Goal: Information Seeking & Learning: Learn about a topic

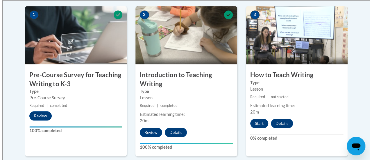
scroll to position [189, 0]
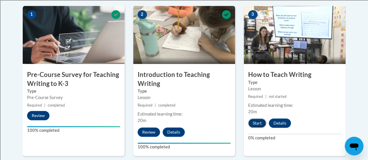
click at [256, 121] on button "Start" at bounding box center [257, 123] width 18 height 9
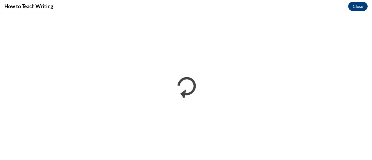
scroll to position [0, 0]
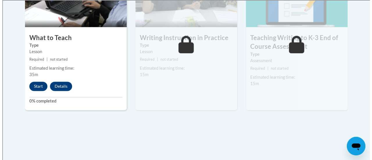
scroll to position [388, 0]
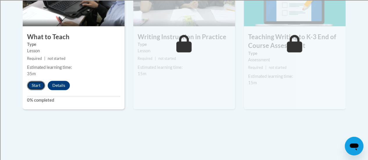
click at [34, 83] on button "Start" at bounding box center [36, 85] width 18 height 9
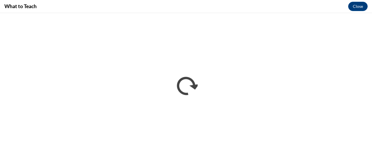
scroll to position [0, 0]
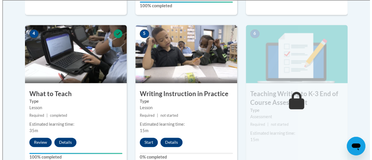
scroll to position [334, 0]
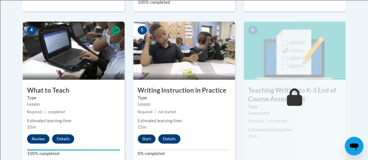
click at [148, 141] on button "Start" at bounding box center [146, 138] width 18 height 9
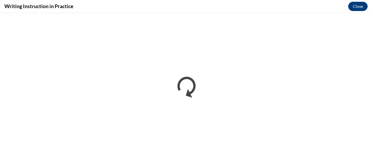
scroll to position [0, 0]
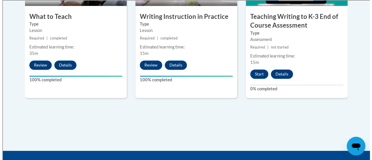
scroll to position [407, 0]
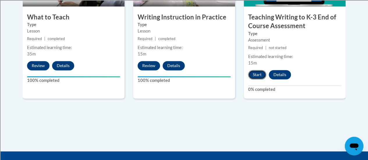
click at [257, 73] on button "Start" at bounding box center [257, 74] width 18 height 9
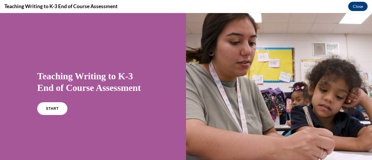
scroll to position [0, 0]
click at [52, 109] on span "START" at bounding box center [52, 109] width 13 height 4
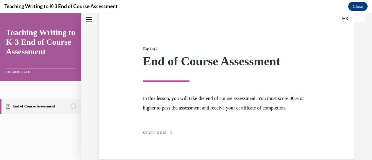
scroll to position [68, 0]
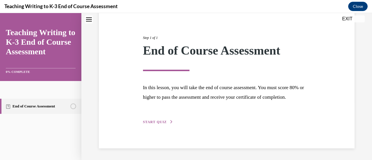
click at [157, 123] on span "START QUIZ" at bounding box center [155, 122] width 24 height 4
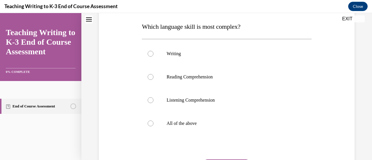
scroll to position [91, 0]
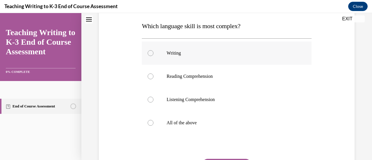
click at [150, 52] on div at bounding box center [151, 53] width 6 height 6
click at [150, 52] on input "Writing" at bounding box center [151, 53] width 6 height 6
radio input "true"
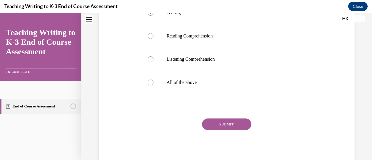
click at [230, 129] on button "SUBMIT" at bounding box center [226, 125] width 49 height 12
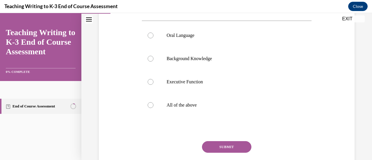
scroll to position [109, 0]
click at [149, 108] on label "All of the above" at bounding box center [226, 104] width 169 height 23
click at [149, 108] on input "All of the above" at bounding box center [151, 105] width 6 height 6
radio input "true"
click at [230, 147] on button "SUBMIT" at bounding box center [226, 147] width 49 height 12
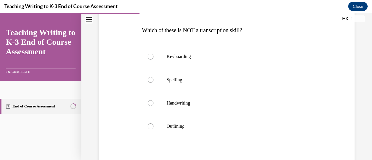
scroll to position [86, 0]
click at [149, 126] on div at bounding box center [151, 127] width 6 height 6
click at [149, 126] on input "Outlining" at bounding box center [151, 127] width 6 height 6
radio input "true"
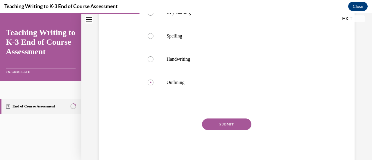
click at [230, 125] on button "SUBMIT" at bounding box center [226, 125] width 49 height 12
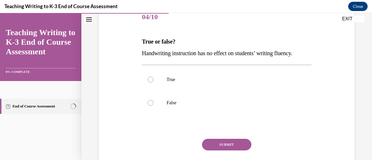
scroll to position [75, 0]
click at [154, 103] on label "False" at bounding box center [226, 102] width 169 height 23
click at [153, 103] on input "False" at bounding box center [151, 103] width 6 height 6
radio input "true"
click at [230, 142] on button "SUBMIT" at bounding box center [226, 145] width 49 height 12
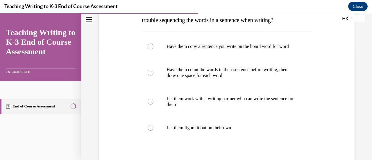
scroll to position [117, 0]
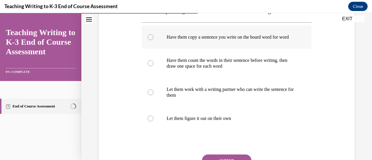
click at [152, 40] on div at bounding box center [151, 37] width 6 height 6
click at [152, 40] on input "Have them copy a sentence you write on the board word for word" at bounding box center [151, 37] width 6 height 6
radio input "true"
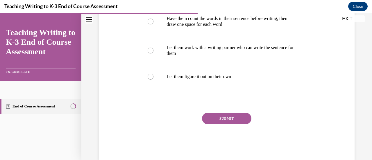
click at [232, 124] on button "SUBMIT" at bounding box center [226, 119] width 49 height 12
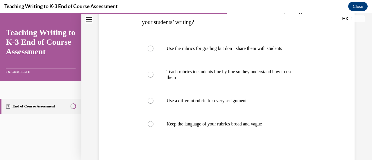
scroll to position [107, 0]
click at [150, 74] on div at bounding box center [151, 74] width 6 height 6
click at [150, 74] on input "Teach rubrics to students line by line so they understand how to use them" at bounding box center [151, 74] width 6 height 6
radio input "true"
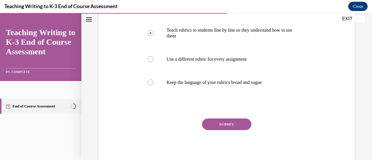
click at [233, 128] on button "SUBMIT" at bounding box center [226, 125] width 49 height 12
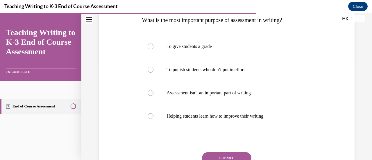
scroll to position [97, 0]
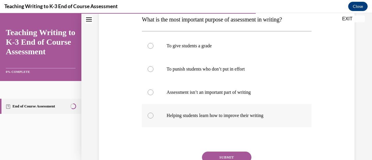
click at [149, 117] on div at bounding box center [151, 116] width 6 height 6
click at [149, 117] on input "Helping students learn how to improve their writing" at bounding box center [151, 116] width 6 height 6
radio input "true"
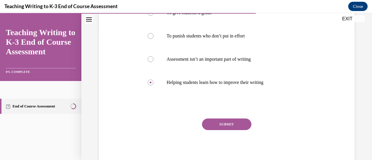
click at [232, 128] on button "SUBMIT" at bounding box center [226, 125] width 49 height 12
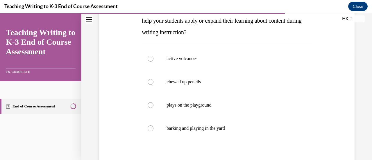
scroll to position [108, 0]
click at [150, 84] on label "chewed up pencils" at bounding box center [226, 81] width 169 height 23
click at [150, 84] on input "chewed up pencils" at bounding box center [151, 81] width 6 height 6
radio input "true"
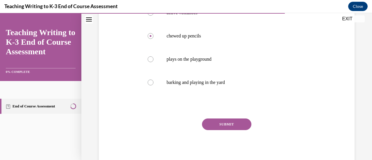
click at [230, 124] on button "SUBMIT" at bounding box center [226, 125] width 49 height 12
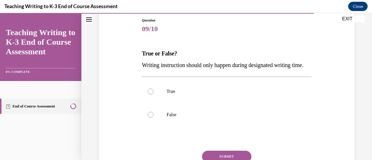
scroll to position [66, 0]
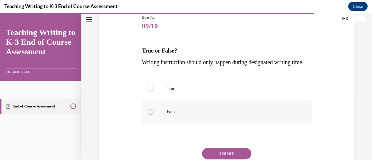
click at [149, 123] on label "False" at bounding box center [226, 111] width 169 height 23
click at [149, 115] on input "False" at bounding box center [151, 112] width 6 height 6
radio input "true"
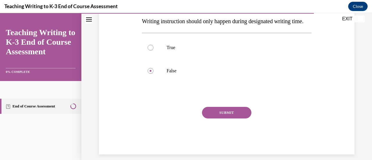
click at [226, 119] on button "SUBMIT" at bounding box center [226, 113] width 49 height 12
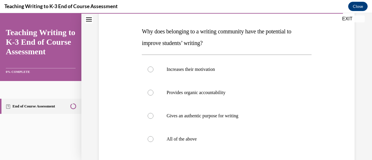
scroll to position [85, 0]
click at [155, 139] on label "All of the above" at bounding box center [226, 138] width 169 height 23
click at [153, 139] on input "All of the above" at bounding box center [151, 139] width 6 height 6
radio input "true"
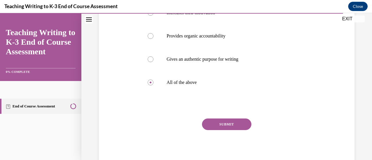
click at [230, 124] on button "SUBMIT" at bounding box center [226, 125] width 49 height 12
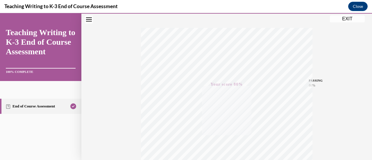
click at [351, 20] on button "EXIT" at bounding box center [347, 18] width 35 height 7
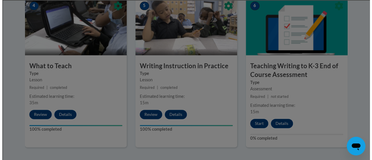
scroll to position [359, 0]
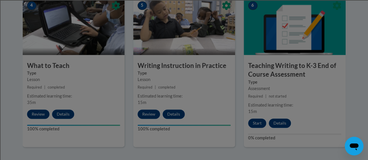
click at [255, 124] on div at bounding box center [184, 80] width 368 height 160
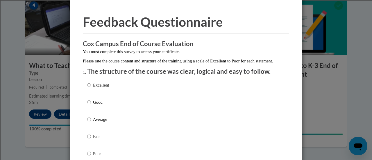
scroll to position [25, 0]
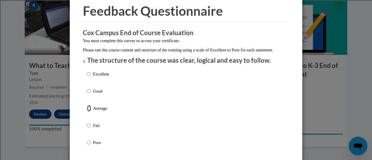
click at [87, 112] on input "Average" at bounding box center [89, 108] width 4 height 6
radio input "true"
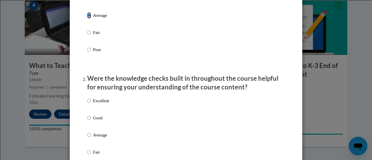
scroll to position [118, 0]
click at [87, 121] on input "Good" at bounding box center [89, 118] width 4 height 6
radio input "true"
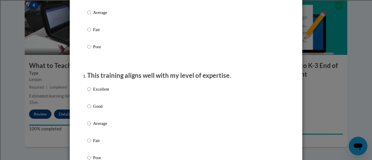
scroll to position [295, 0]
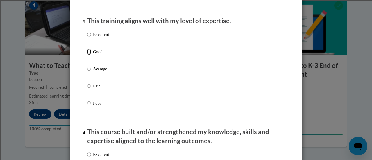
click at [87, 55] on input "Good" at bounding box center [89, 52] width 4 height 6
radio input "true"
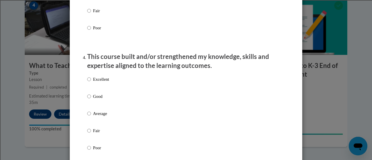
scroll to position [372, 0]
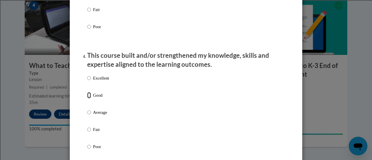
click at [87, 98] on input "Good" at bounding box center [89, 95] width 4 height 6
radio input "true"
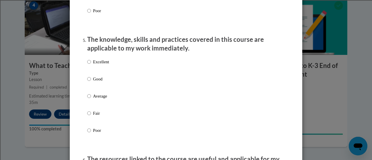
scroll to position [508, 0]
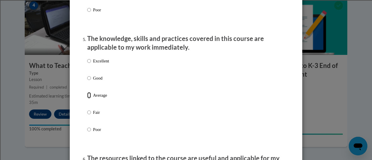
click at [88, 98] on input "Average" at bounding box center [89, 95] width 4 height 6
radio input "true"
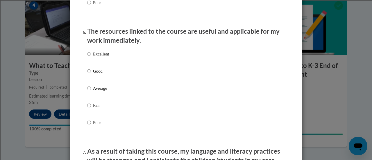
scroll to position [640, 0]
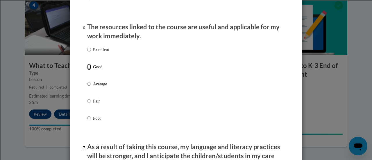
click at [87, 70] on input "Good" at bounding box center [89, 67] width 4 height 6
radio input "true"
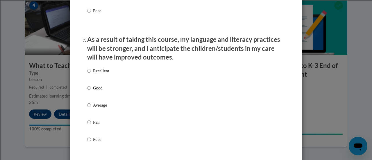
scroll to position [751, 0]
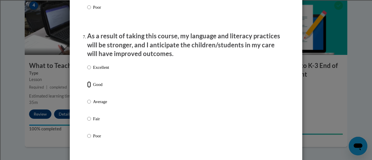
click at [87, 88] on input "Good" at bounding box center [89, 84] width 4 height 6
radio input "true"
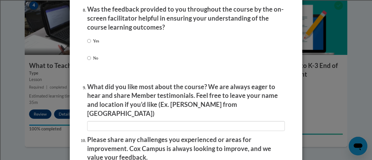
scroll to position [907, 0]
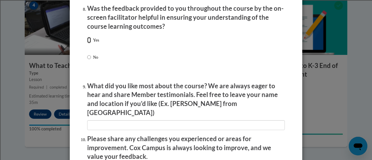
click at [87, 43] on input "Yes" at bounding box center [89, 40] width 4 height 6
radio input "true"
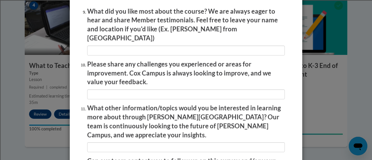
scroll to position [982, 0]
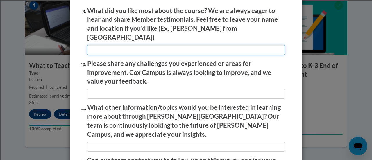
click at [166, 45] on input "textbox" at bounding box center [186, 50] width 198 height 10
type input "Videos and modled examples of the teaching strategies."
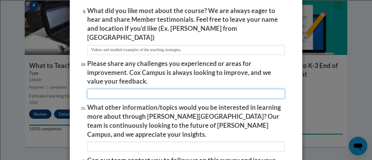
click at [146, 89] on input "textbox" at bounding box center [186, 94] width 198 height 10
type input "none"
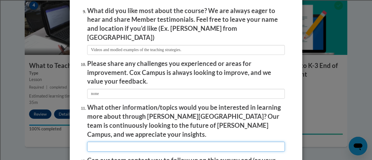
click at [153, 142] on input "textbox" at bounding box center [186, 147] width 198 height 10
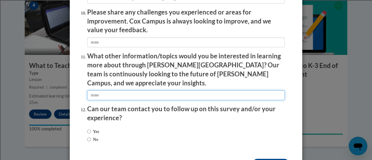
scroll to position [1034, 0]
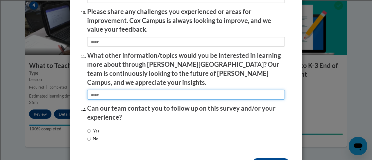
type input "none"
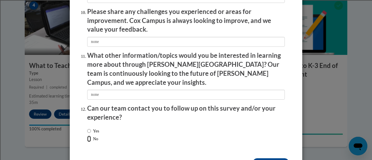
click at [87, 136] on input "No" at bounding box center [89, 139] width 4 height 6
radio input "true"
click at [274, 158] on input "Submit feedback" at bounding box center [270, 162] width 37 height 9
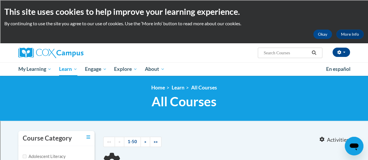
type input "Resppnce to Interventions"
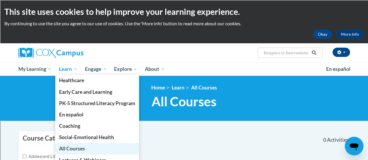
click at [76, 148] on span "All Courses" at bounding box center [72, 149] width 26 height 6
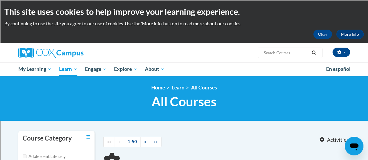
click at [281, 51] on input "Search..." at bounding box center [286, 52] width 46 height 7
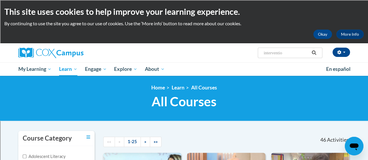
type input "intervention"
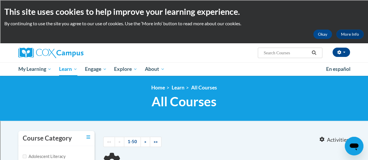
type input "intervention"
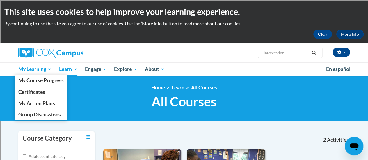
click at [31, 70] on span "My Learning" at bounding box center [34, 69] width 33 height 7
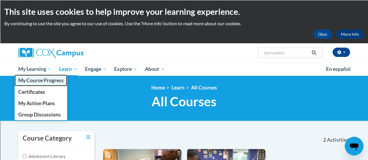
click at [33, 82] on span "My Course Progress" at bounding box center [40, 80] width 45 height 6
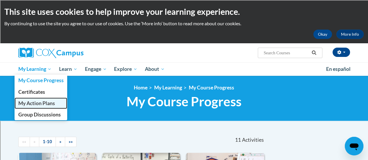
click at [30, 103] on span "My Action Plans" at bounding box center [36, 103] width 37 height 6
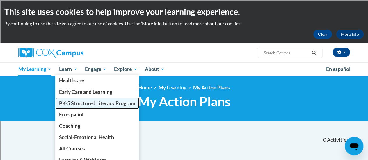
click at [76, 107] on link "PK-5 Structured Literacy Program" at bounding box center [97, 103] width 84 height 11
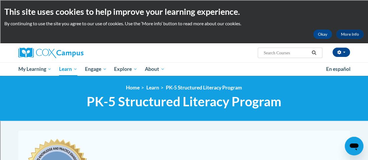
click at [267, 55] on input "Search..." at bounding box center [286, 52] width 46 height 7
type input "response to interventions"
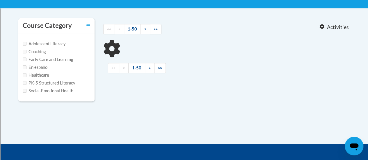
click at [279, 54] on div at bounding box center [226, 48] width 246 height 17
type input "response to interventions"
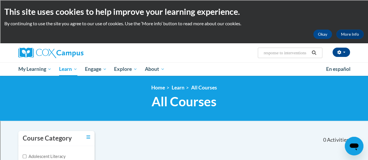
click at [264, 54] on input "response to interventions" at bounding box center [286, 52] width 46 height 7
drag, startPoint x: 264, startPoint y: 54, endPoint x: 333, endPoint y: 55, distance: 68.6
click at [333, 55] on div "Elise Hoaglund (America/Chicago UTC-05:00) My Profile Inbox My Transcripts Log …" at bounding box center [240, 50] width 227 height 15
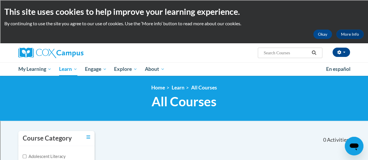
click at [229, 47] on div "Elise Hoaglund (America/Chicago UTC-05:00) My Profile Inbox My Transcripts Log …" at bounding box center [240, 50] width 227 height 15
paste input "Response to Intervention"
type input "Response to Intervention"
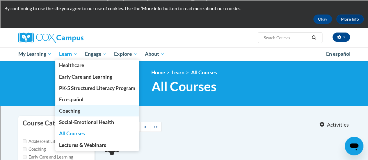
scroll to position [6, 0]
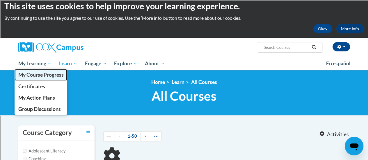
click at [42, 75] on span "My Course Progress" at bounding box center [40, 75] width 45 height 6
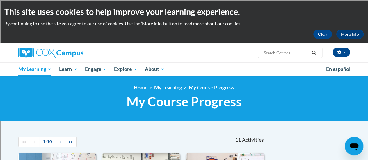
paste input "Response to Intervention"
type input "Response to Intervention"
click at [289, 97] on h1 "My Course Progress New Page_My Course Progress" at bounding box center [183, 101] width 331 height 15
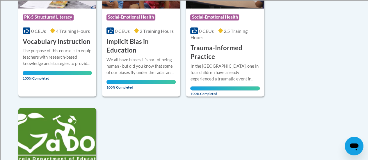
scroll to position [459, 0]
